Goal: Find specific page/section: Find specific page/section

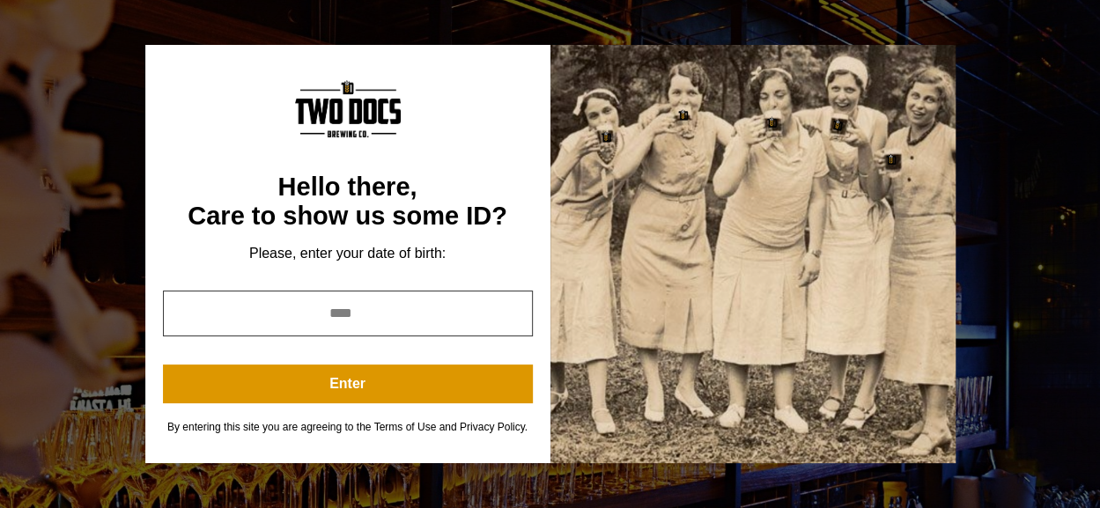
click at [447, 291] on input "year" at bounding box center [348, 314] width 370 height 46
type input "****"
click at [318, 371] on button "Enter" at bounding box center [348, 384] width 370 height 39
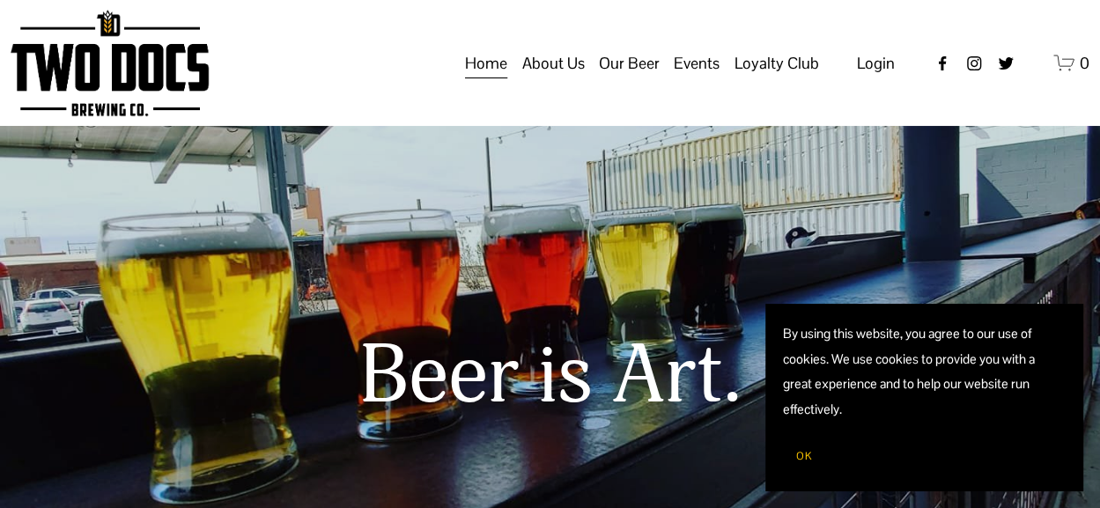
click at [0, 0] on span "Distribution Map" at bounding box center [0, 0] width 0 height 0
click at [0, 0] on span "Raiderland RED" at bounding box center [0, 0] width 0 height 0
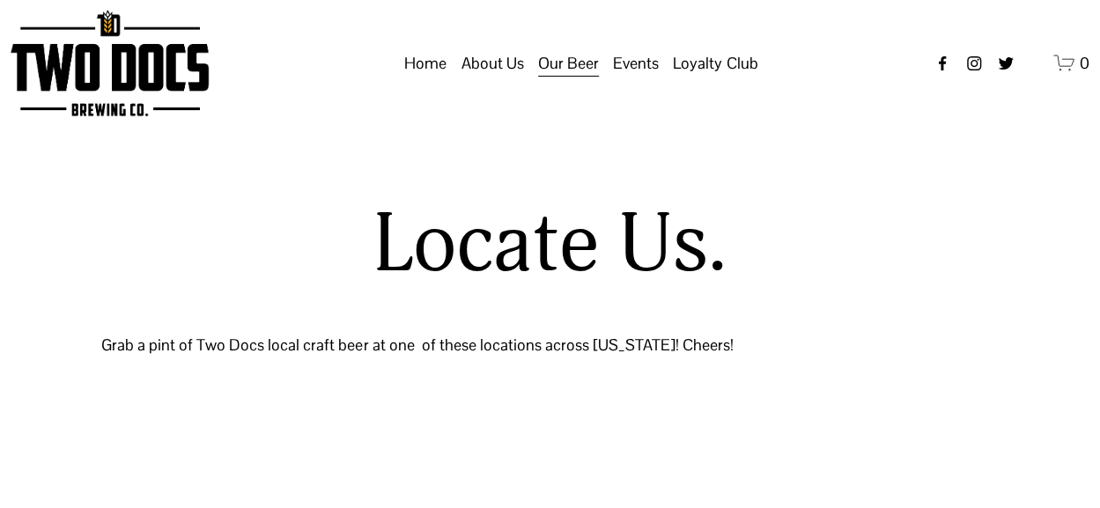
select select "**"
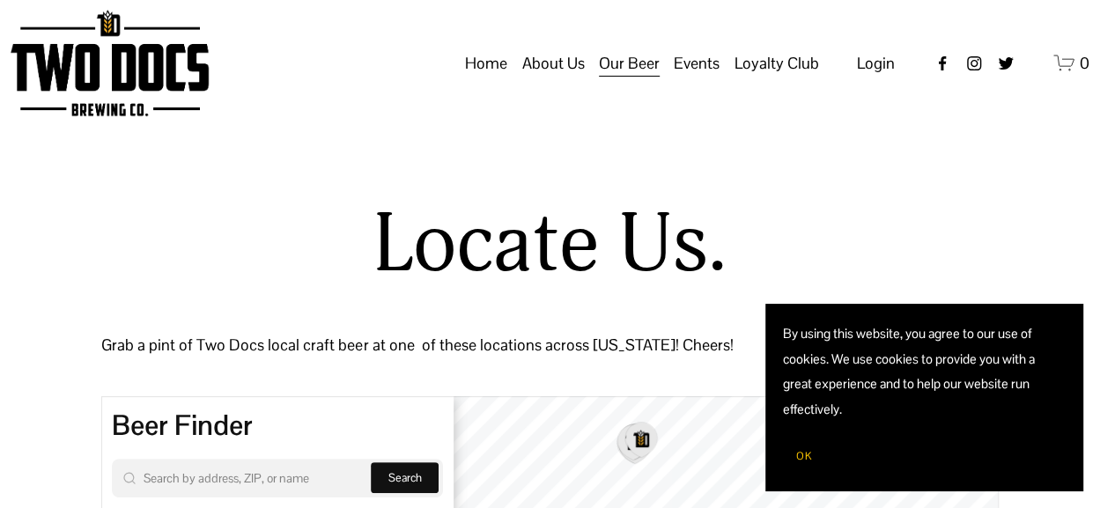
click at [807, 452] on span "OK" at bounding box center [804, 456] width 16 height 14
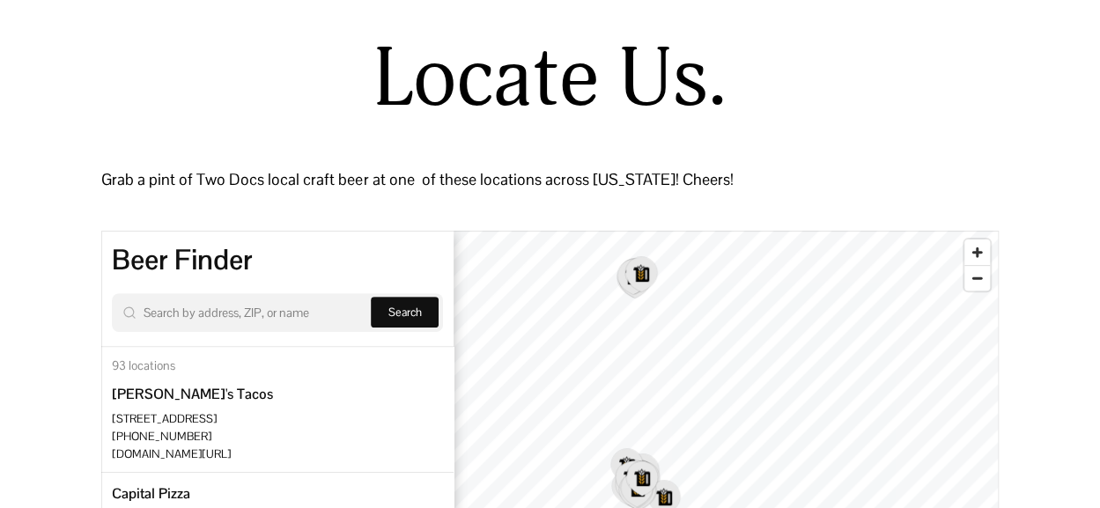
scroll to position [171, 0]
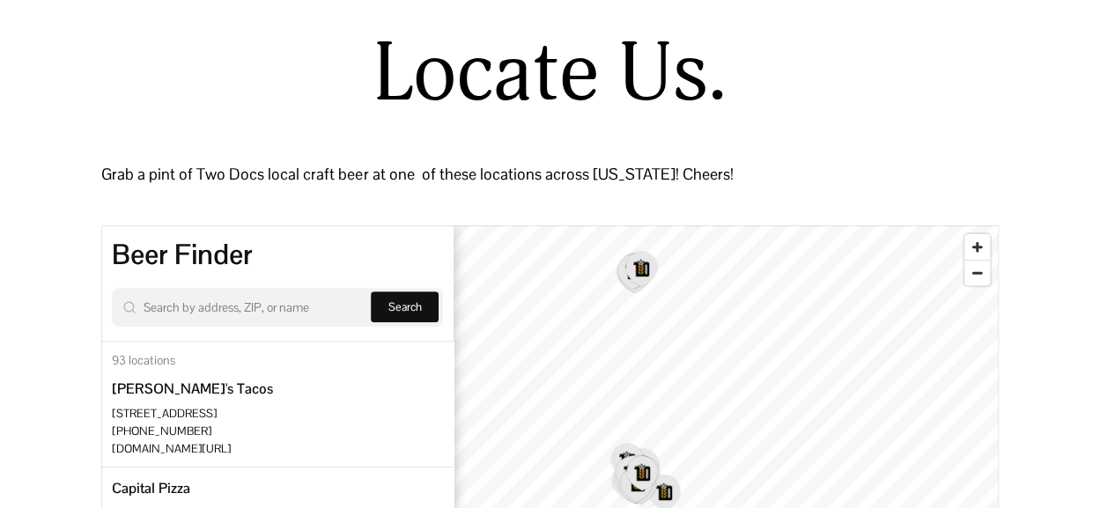
click at [204, 307] on input "Search by address, ZIP, or name" at bounding box center [249, 307] width 211 height 21
click at [402, 309] on span "Search" at bounding box center [404, 306] width 33 height 15
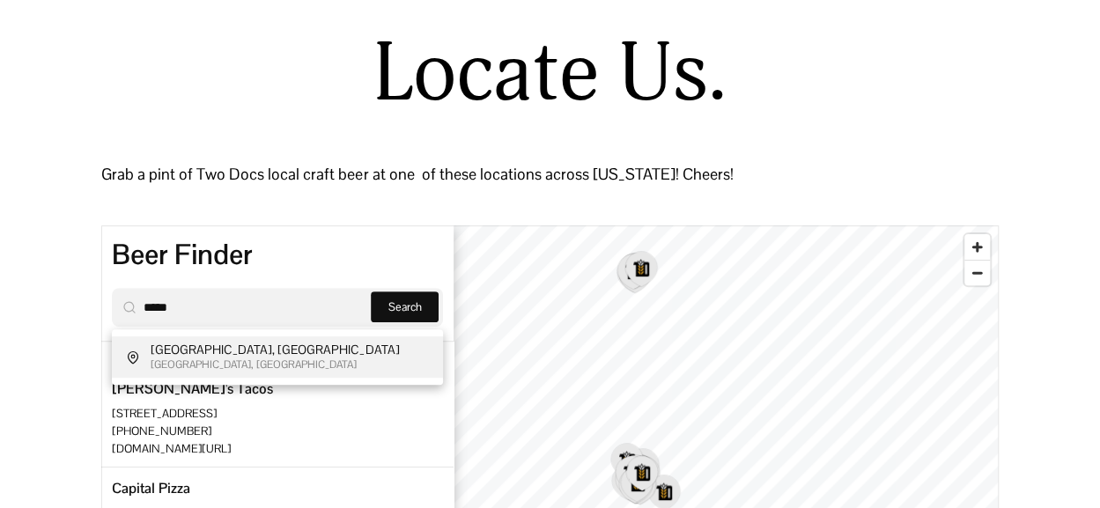
click at [322, 364] on div "Round Rock, TX 78664, USA" at bounding box center [278, 365] width 254 height 14
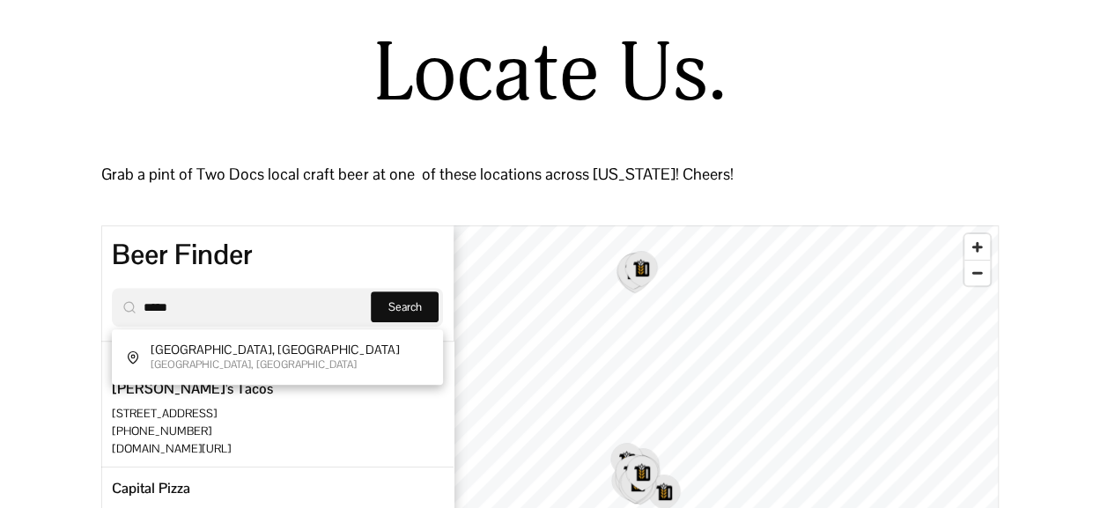
type input "**********"
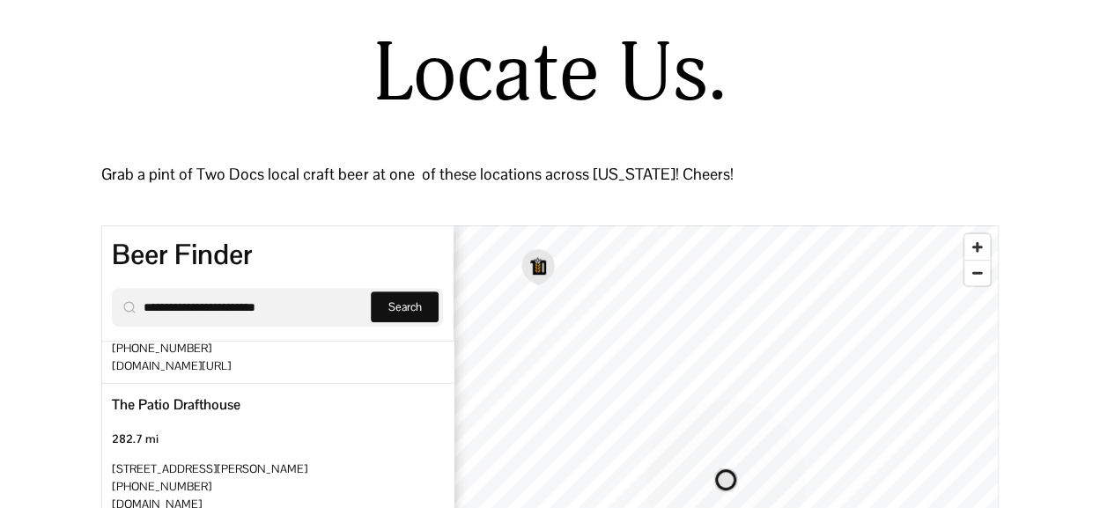
scroll to position [267, 0]
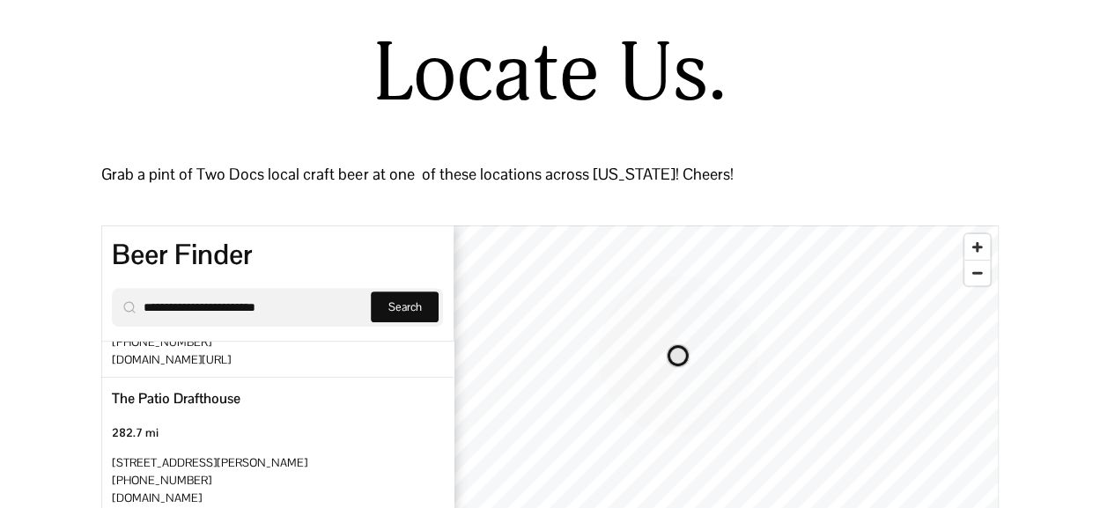
drag, startPoint x: 754, startPoint y: 431, endPoint x: 719, endPoint y: 287, distance: 147.8
click at [719, 287] on icon "Map marker" at bounding box center [678, 356] width 162 height 162
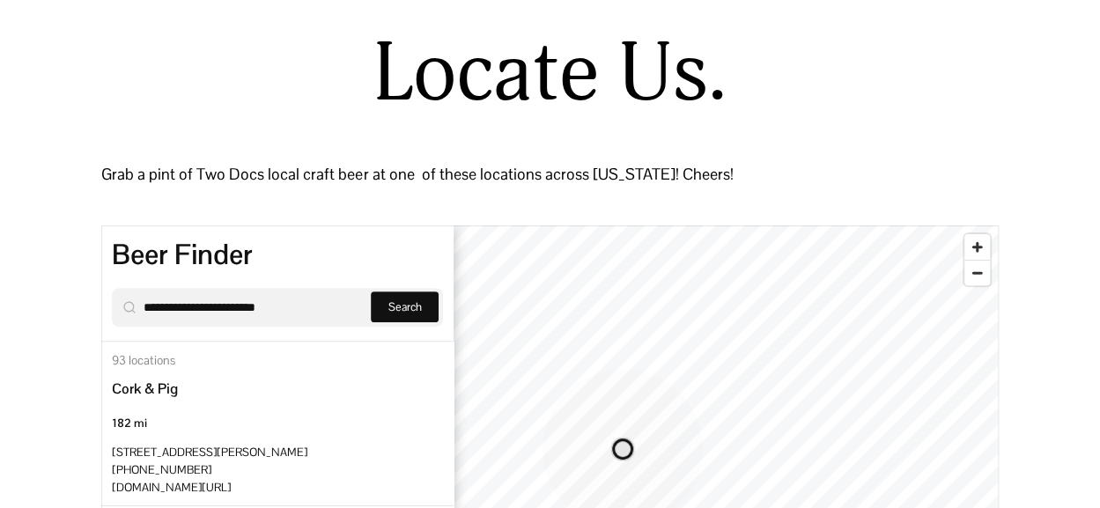
scroll to position [91, 0]
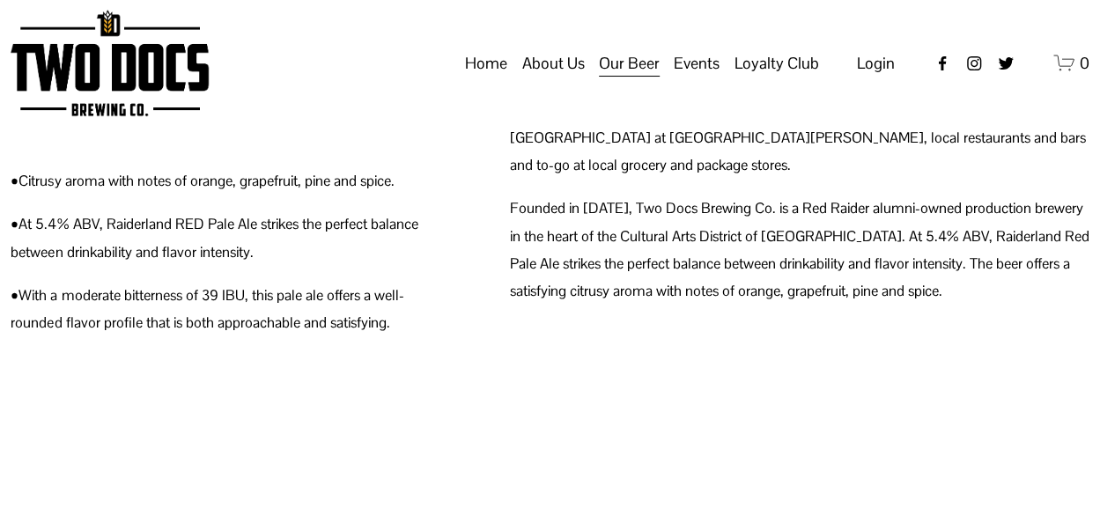
scroll to position [669, 0]
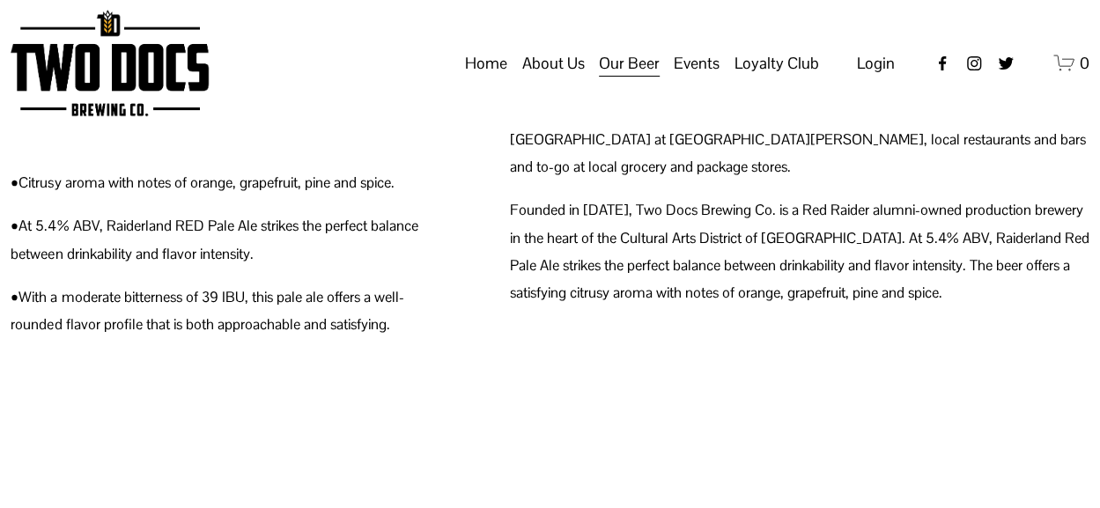
click at [0, 0] on span "FAQs" at bounding box center [0, 0] width 0 height 0
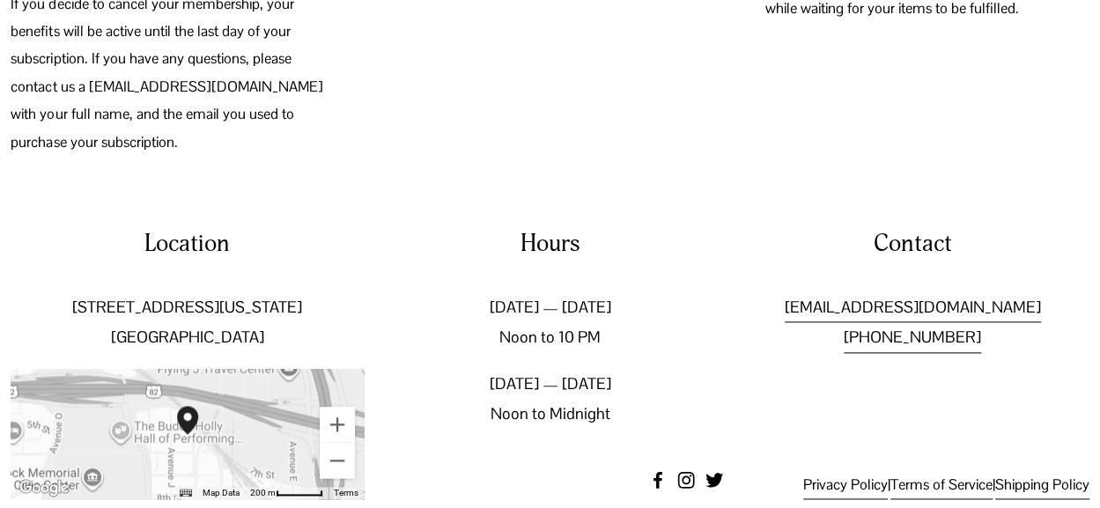
scroll to position [947, 0]
